Goal: Task Accomplishment & Management: Use online tool/utility

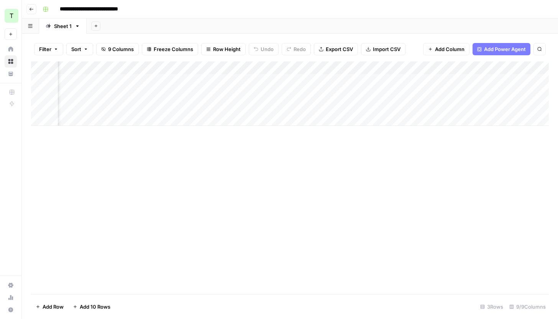
scroll to position [0, 405]
click at [362, 78] on div "Add Column" at bounding box center [290, 93] width 518 height 64
click at [436, 81] on div "Add Column" at bounding box center [290, 93] width 518 height 64
click at [499, 77] on div "Add Column" at bounding box center [290, 93] width 518 height 64
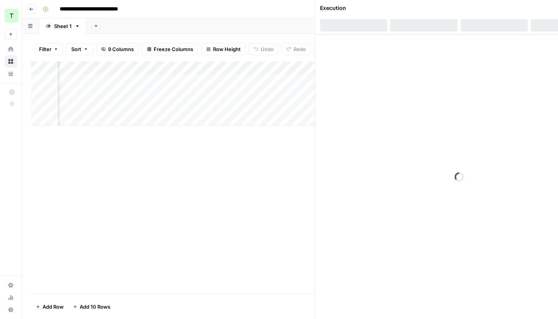
scroll to position [0, 687]
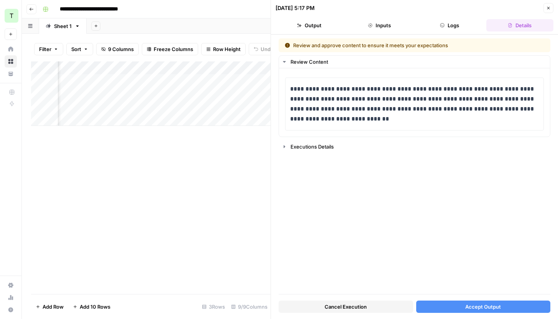
click at [545, 6] on button "Close" at bounding box center [549, 8] width 10 height 10
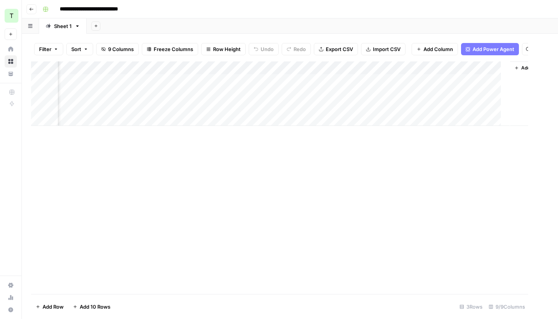
scroll to position [0, 682]
click at [478, 107] on div "Add Column" at bounding box center [290, 93] width 518 height 64
click at [507, 107] on div "Add Column" at bounding box center [290, 93] width 518 height 64
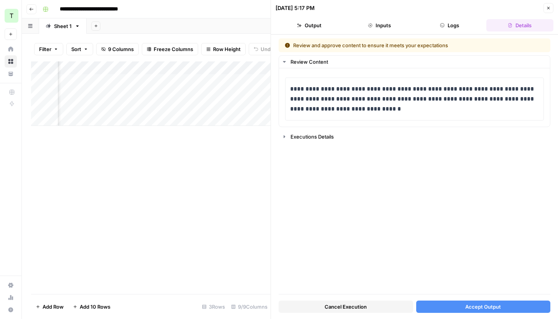
click at [549, 7] on icon "button" at bounding box center [549, 8] width 5 height 5
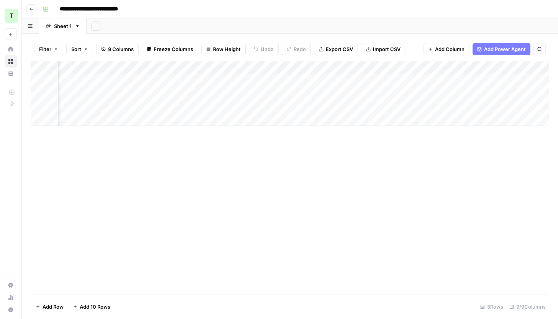
scroll to position [0, 363]
click at [278, 108] on div "Add Column" at bounding box center [290, 93] width 518 height 64
click at [453, 108] on div "Add Column" at bounding box center [290, 93] width 518 height 64
click at [498, 106] on div "Add Column" at bounding box center [290, 93] width 518 height 64
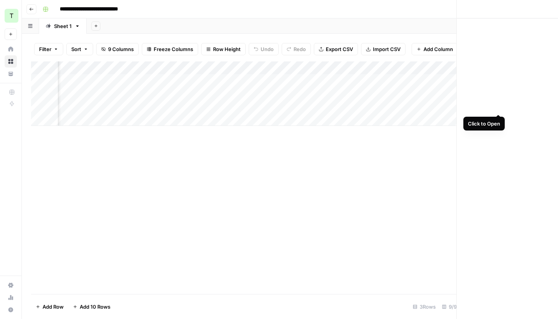
scroll to position [0, 689]
